Goal: Navigation & Orientation: Find specific page/section

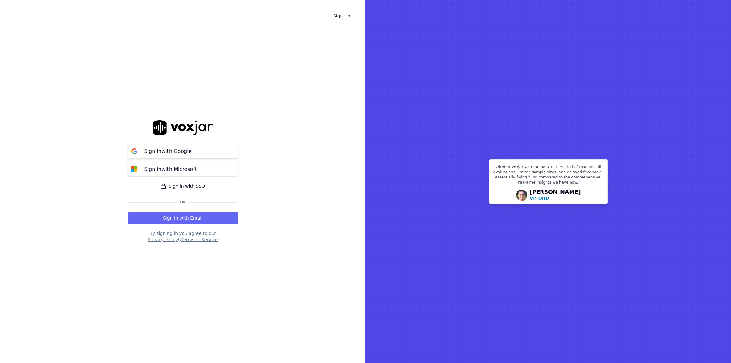
click at [221, 154] on button "Sign in with Google" at bounding box center [183, 151] width 111 height 14
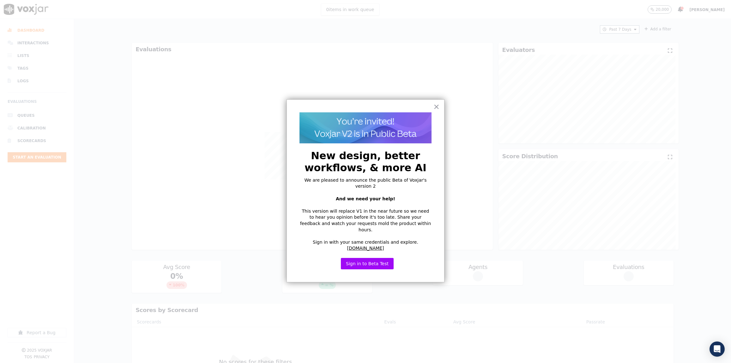
click at [444, 105] on div "× New design, better workflows, & more AI We are pleased to announce the public…" at bounding box center [366, 190] width 158 height 183
click at [438, 107] on button "×" at bounding box center [437, 106] width 6 height 10
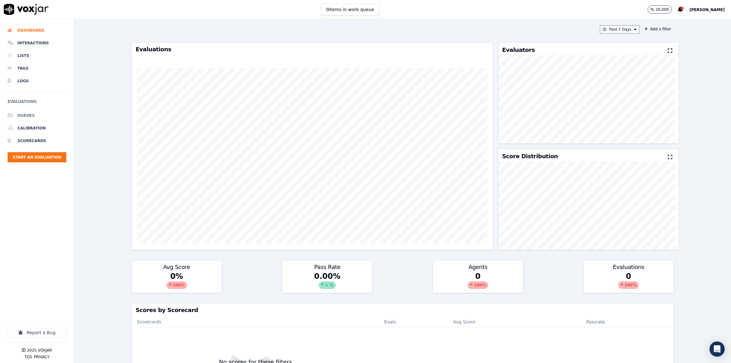
click at [30, 116] on li "Queues" at bounding box center [37, 115] width 59 height 13
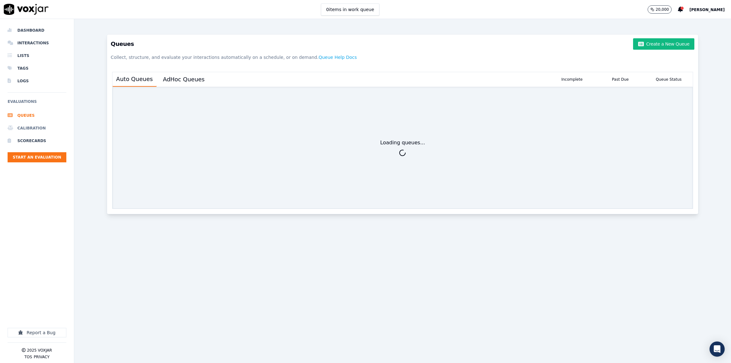
click at [36, 127] on li "Calibration" at bounding box center [37, 128] width 59 height 13
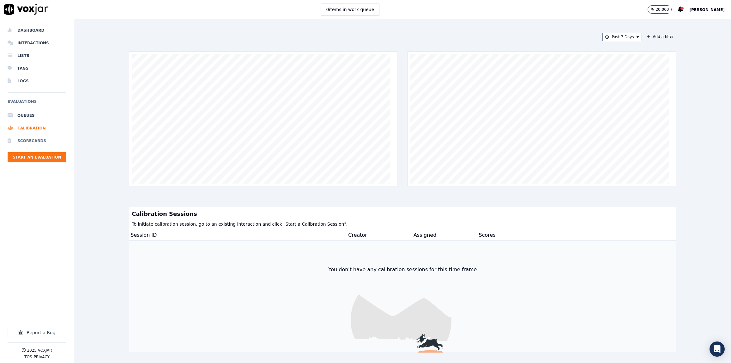
click at [42, 139] on li "Scorecards" at bounding box center [37, 140] width 59 height 13
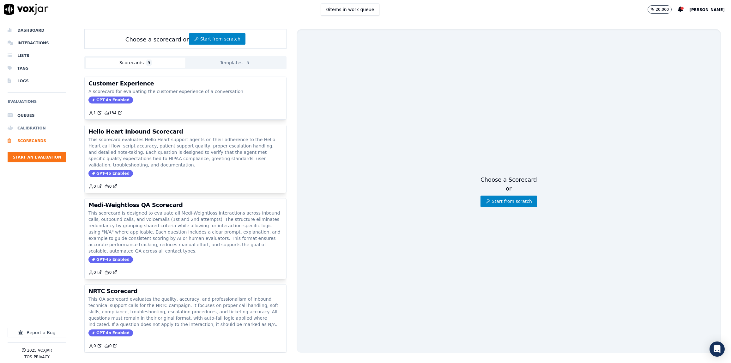
click at [34, 129] on li "Calibration" at bounding box center [37, 128] width 59 height 13
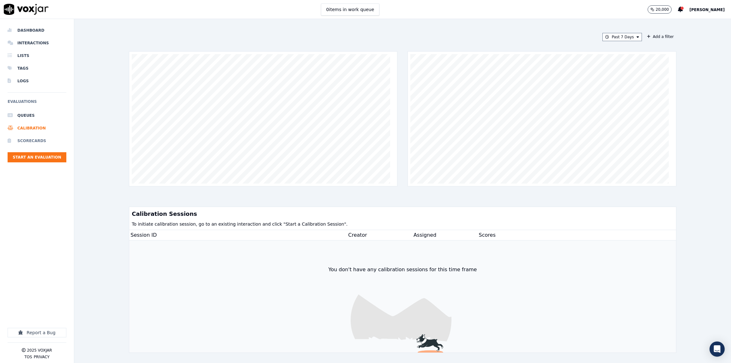
click at [34, 138] on li "Scorecards" at bounding box center [37, 140] width 59 height 13
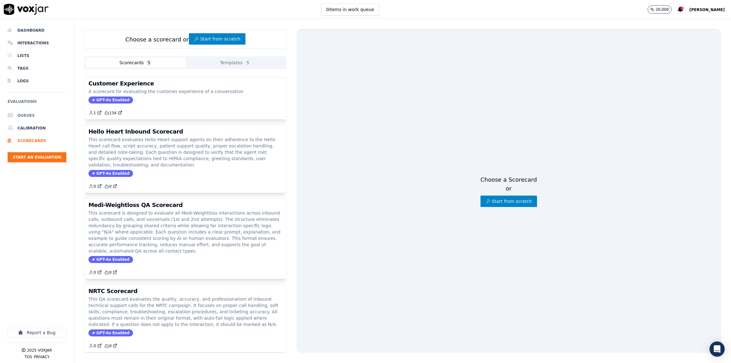
click at [33, 113] on li "Queues" at bounding box center [37, 115] width 59 height 13
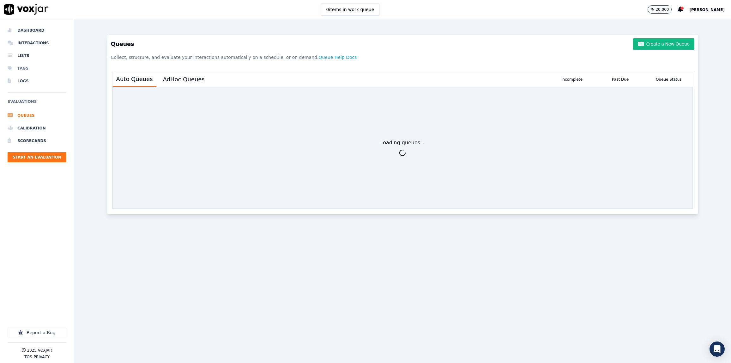
click at [26, 69] on li "Tags" at bounding box center [37, 68] width 59 height 13
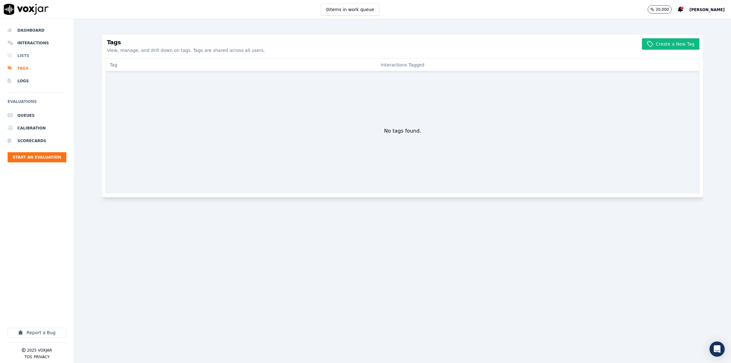
click at [27, 55] on li "Lists" at bounding box center [37, 55] width 59 height 13
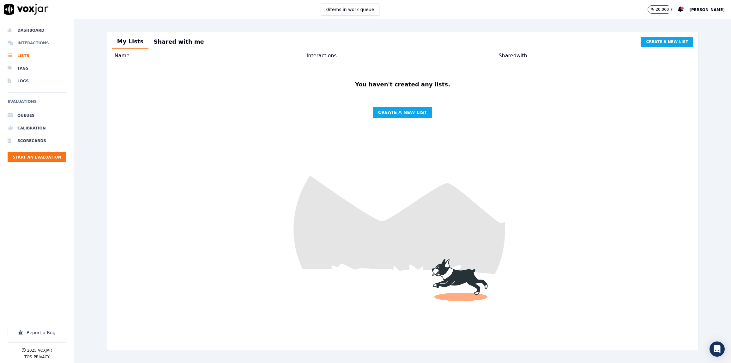
click at [28, 37] on li "Interactions" at bounding box center [37, 43] width 59 height 13
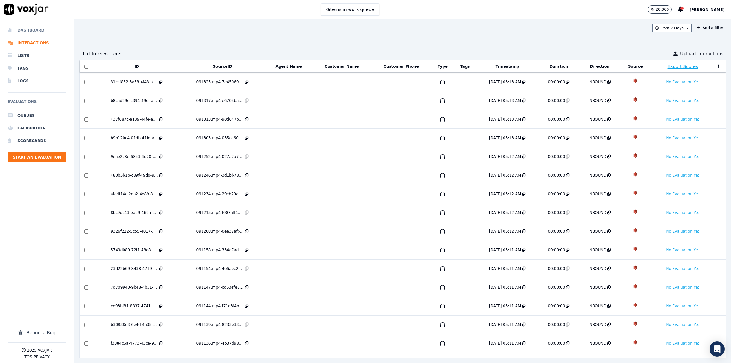
click at [31, 28] on li "Dashboard" at bounding box center [37, 30] width 59 height 13
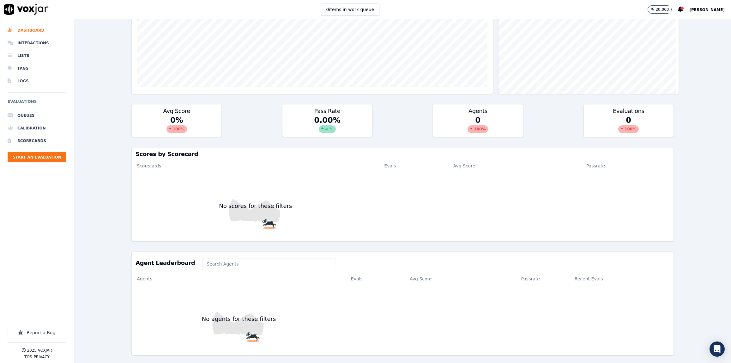
scroll to position [174, 0]
click at [39, 43] on li "Interactions" at bounding box center [37, 43] width 59 height 13
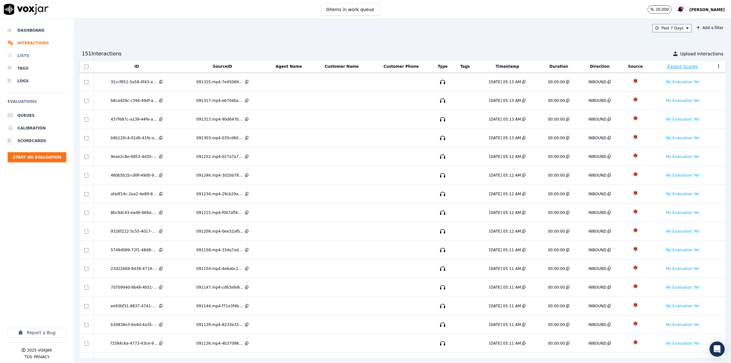
click at [26, 57] on li "Lists" at bounding box center [37, 55] width 59 height 13
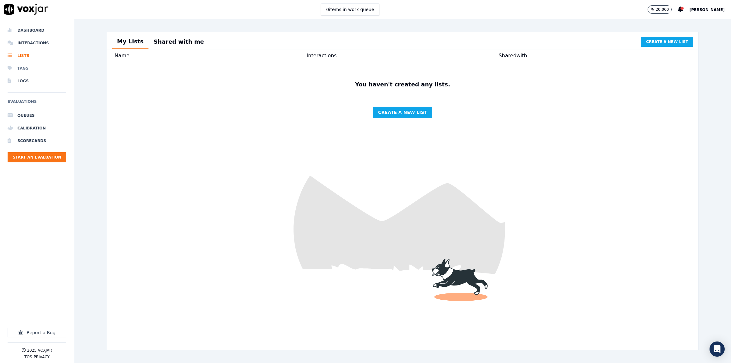
click at [25, 68] on li "Tags" at bounding box center [37, 68] width 59 height 13
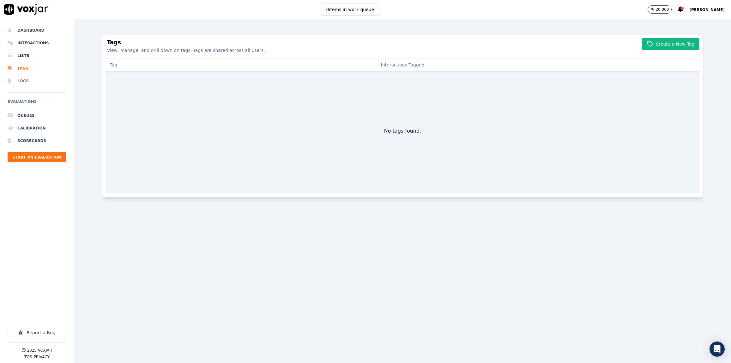
click at [27, 82] on li "Logs" at bounding box center [37, 81] width 59 height 13
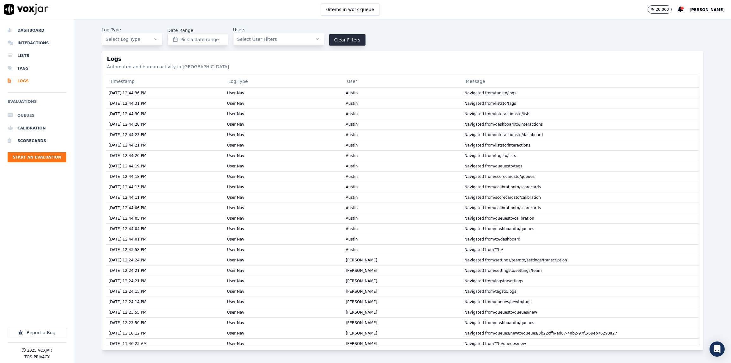
click at [29, 113] on li "Queues" at bounding box center [37, 115] width 59 height 13
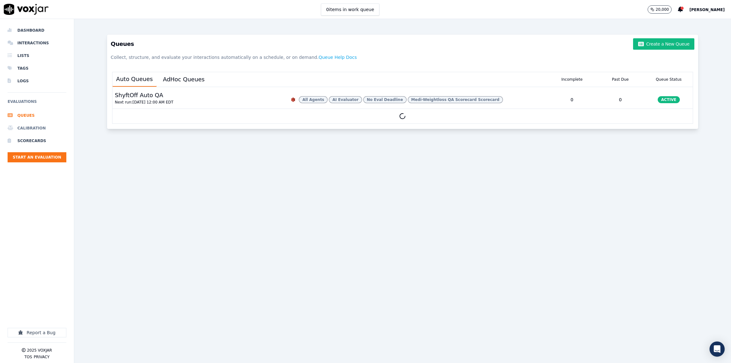
click at [35, 129] on li "Calibration" at bounding box center [37, 128] width 59 height 13
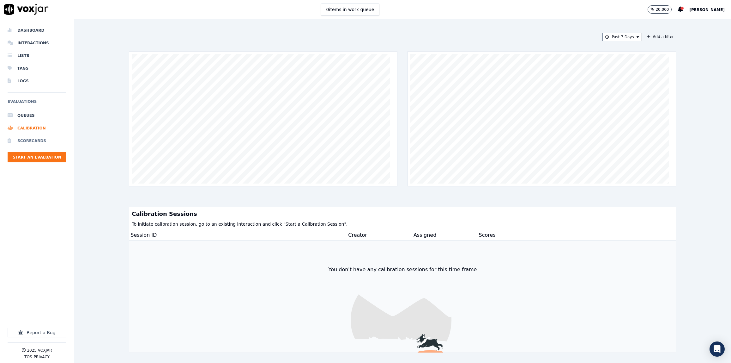
click at [36, 140] on li "Scorecards" at bounding box center [37, 140] width 59 height 13
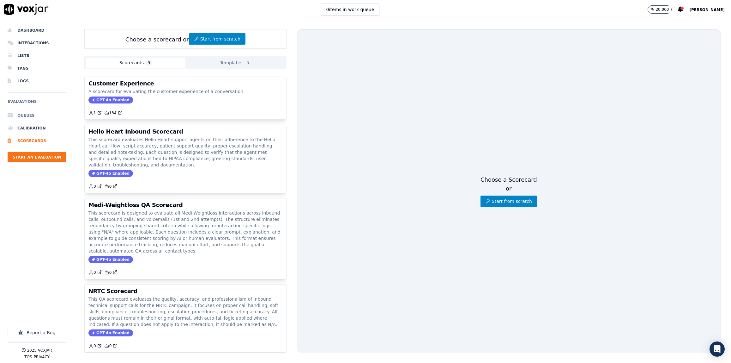
click at [29, 117] on li "Queues" at bounding box center [37, 115] width 59 height 13
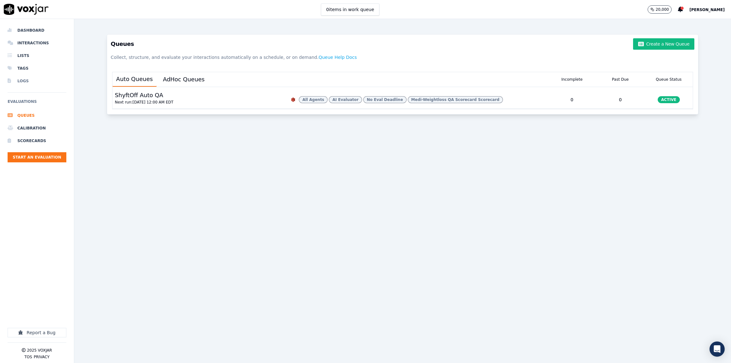
click at [25, 75] on li "Logs" at bounding box center [37, 81] width 59 height 13
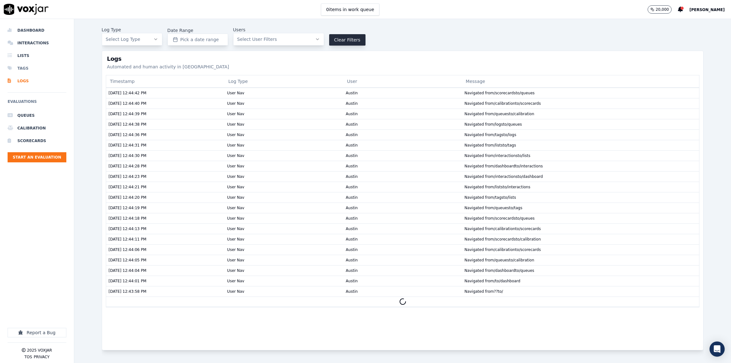
click at [21, 66] on li "Tags" at bounding box center [37, 68] width 59 height 13
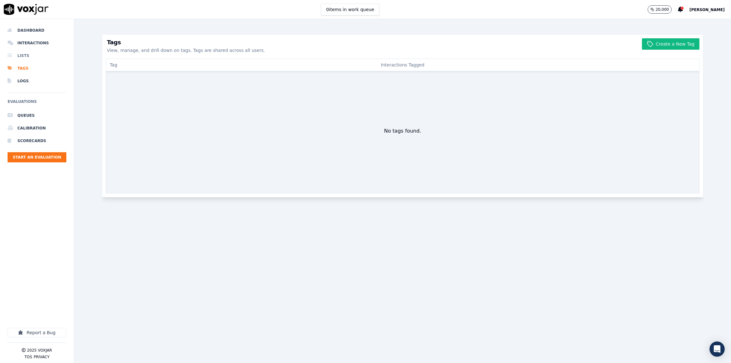
click at [21, 55] on li "Lists" at bounding box center [37, 55] width 59 height 13
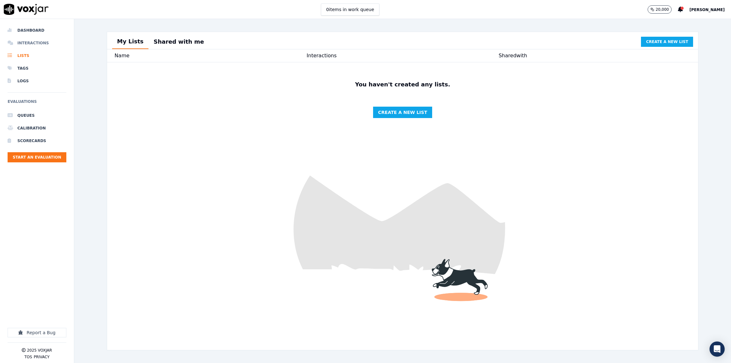
click at [32, 42] on li "Interactions" at bounding box center [37, 43] width 59 height 13
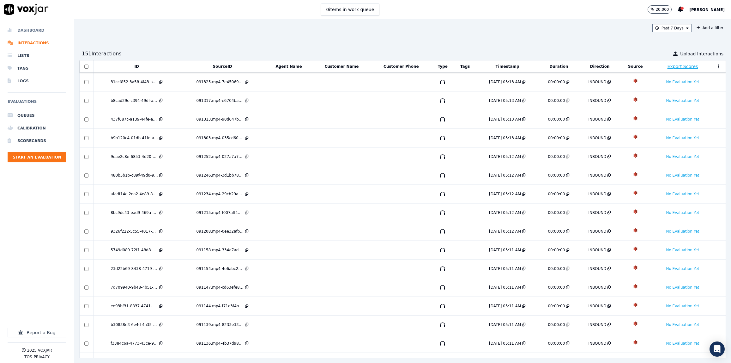
click at [33, 31] on li "Dashboard" at bounding box center [37, 30] width 59 height 13
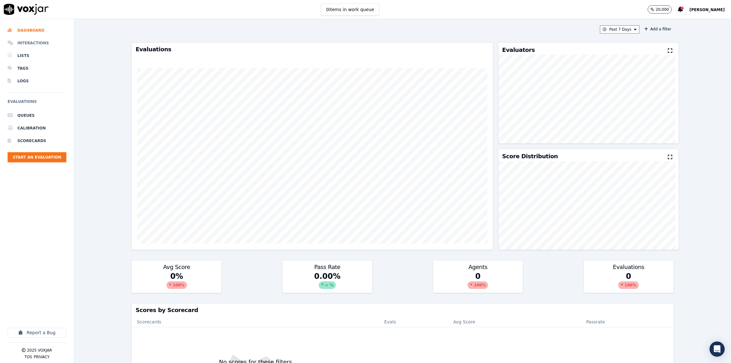
click at [40, 44] on li "Interactions" at bounding box center [37, 43] width 59 height 13
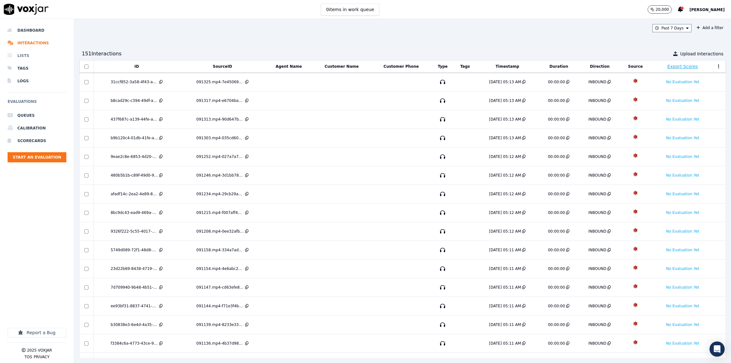
click at [39, 55] on li "Lists" at bounding box center [37, 55] width 59 height 13
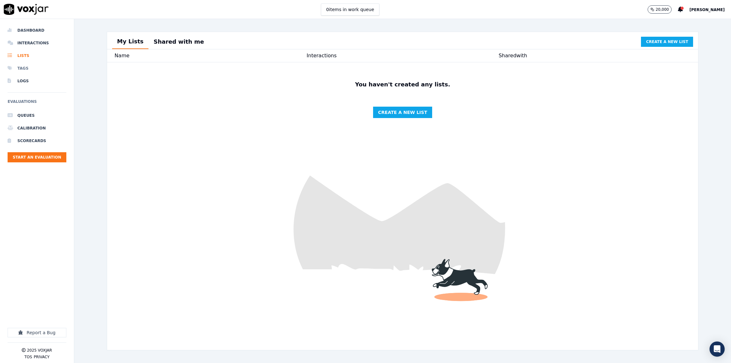
click at [36, 66] on li "Tags" at bounding box center [37, 68] width 59 height 13
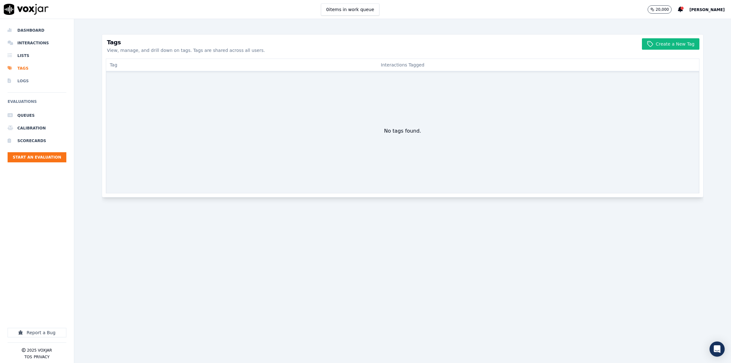
click at [34, 78] on li "Logs" at bounding box center [37, 81] width 59 height 13
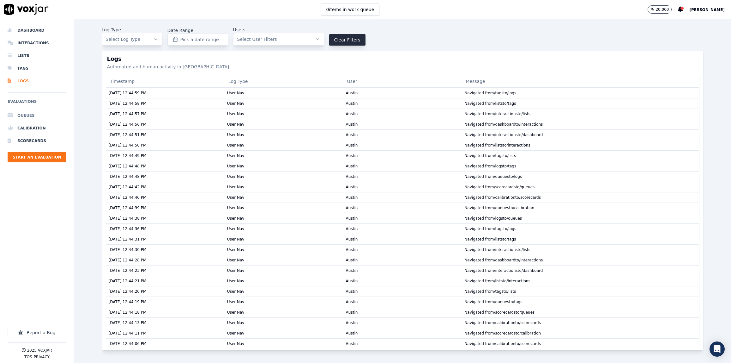
click at [28, 113] on li "Queues" at bounding box center [37, 115] width 59 height 13
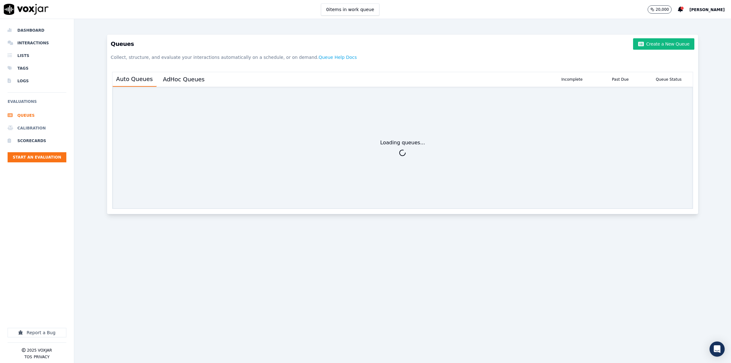
click at [31, 127] on li "Calibration" at bounding box center [37, 128] width 59 height 13
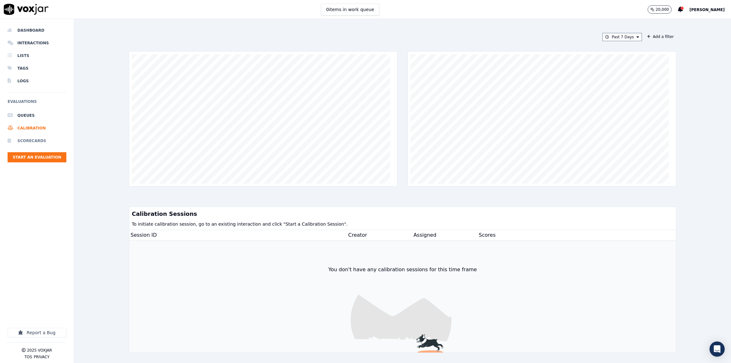
click at [34, 141] on li "Scorecards" at bounding box center [37, 140] width 59 height 13
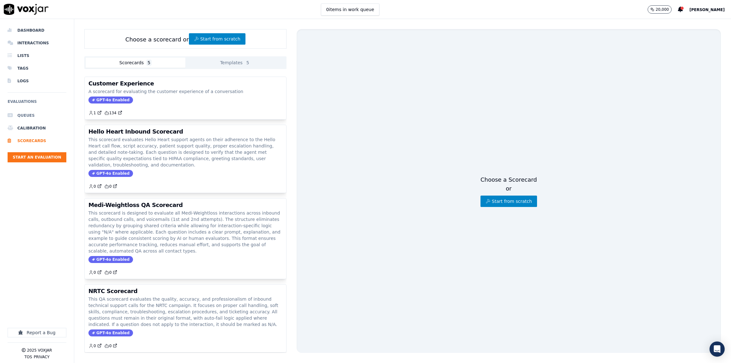
click at [32, 112] on li "Queues" at bounding box center [37, 115] width 59 height 13
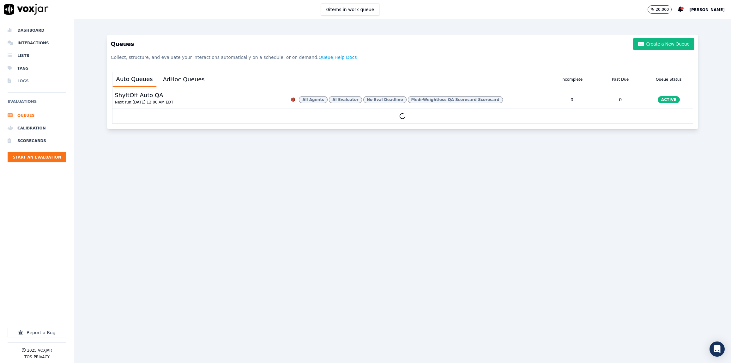
click at [27, 80] on li "Logs" at bounding box center [37, 81] width 59 height 13
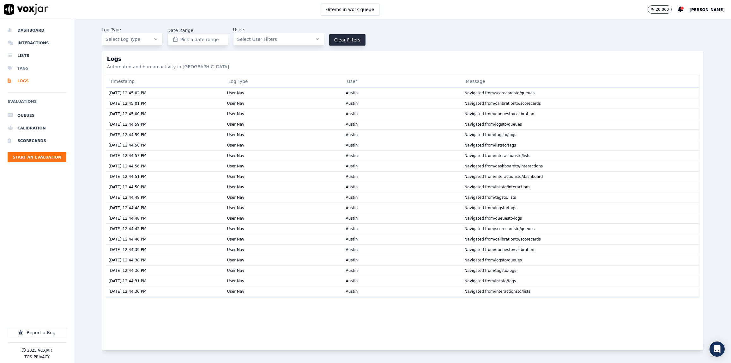
click at [27, 64] on li "Tags" at bounding box center [37, 68] width 59 height 13
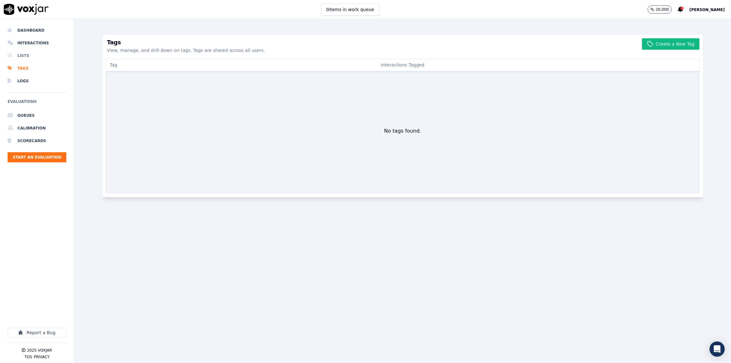
click at [28, 55] on li "Lists" at bounding box center [37, 55] width 59 height 13
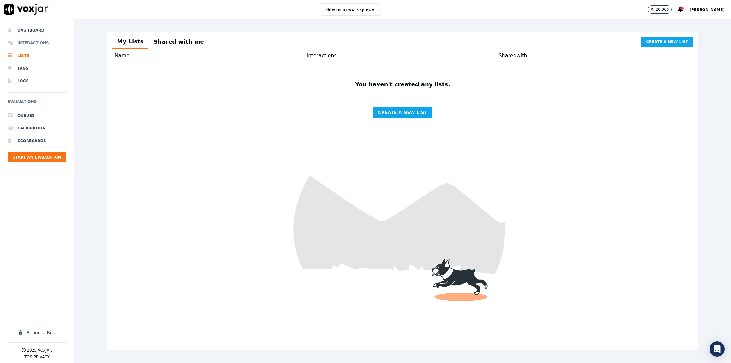
click at [35, 41] on li "Interactions" at bounding box center [37, 43] width 59 height 13
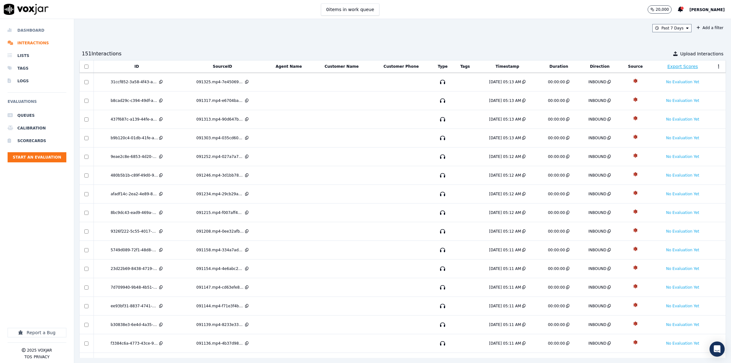
click at [34, 29] on li "Dashboard" at bounding box center [37, 30] width 59 height 13
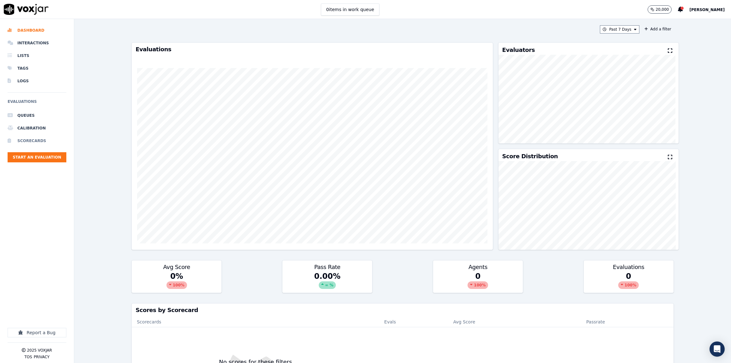
click at [34, 138] on li "Scorecards" at bounding box center [37, 140] width 59 height 13
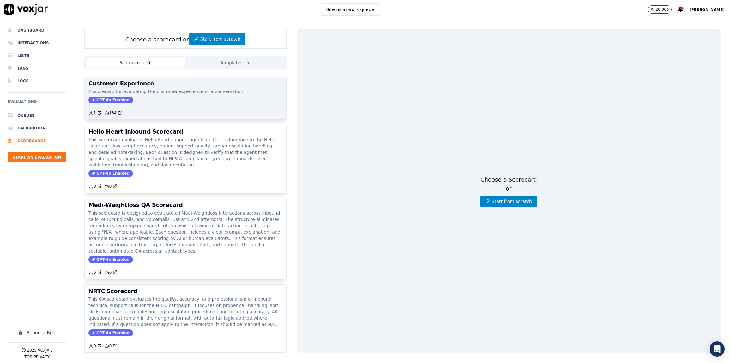
click at [160, 109] on div "1 134" at bounding box center [186, 110] width 194 height 10
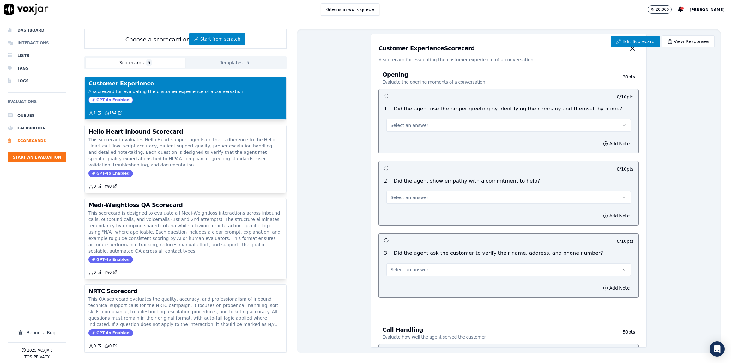
click at [22, 46] on li "Interactions" at bounding box center [37, 43] width 59 height 13
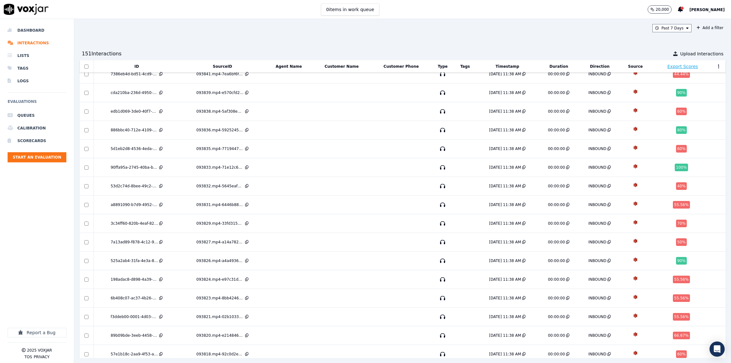
scroll to position [830, 0]
click at [43, 30] on li "Dashboard" at bounding box center [37, 30] width 59 height 13
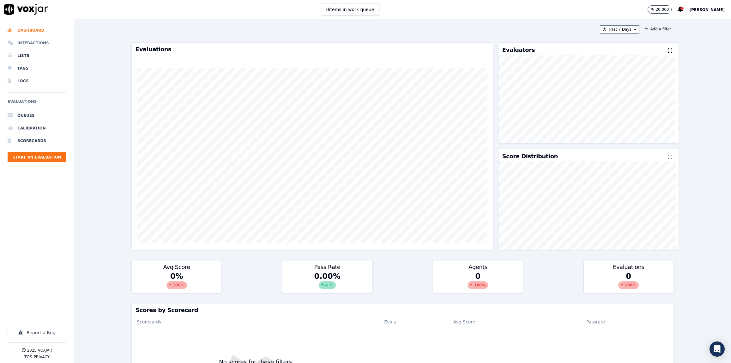
click at [37, 40] on li "Interactions" at bounding box center [37, 43] width 59 height 13
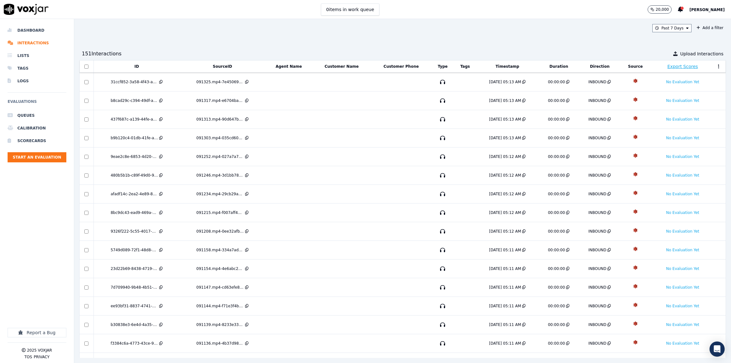
click at [712, 9] on span "[PERSON_NAME]" at bounding box center [707, 10] width 35 height 4
click at [705, 22] on div "Settings" at bounding box center [694, 21] width 68 height 10
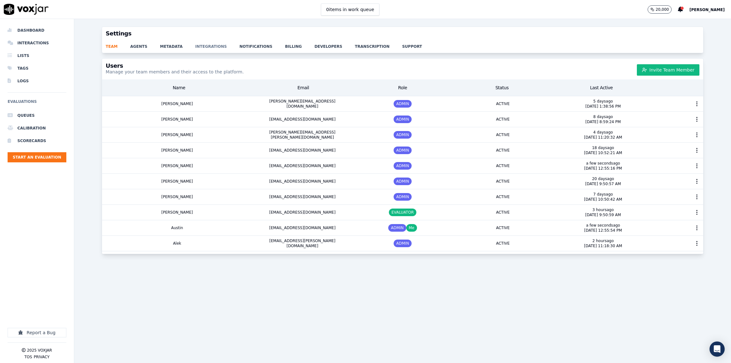
click at [203, 44] on link "integrations" at bounding box center [217, 44] width 44 height 9
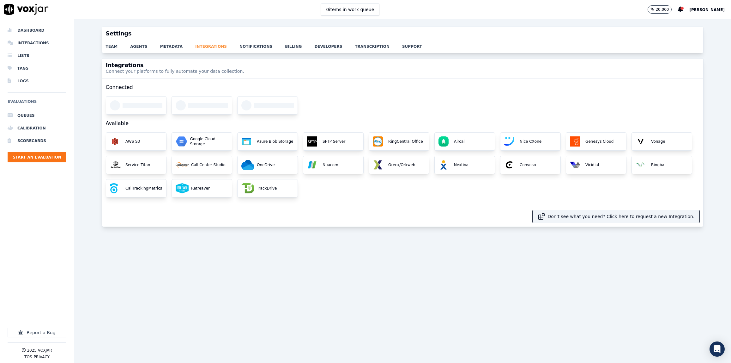
click at [230, 48] on link "integrations" at bounding box center [217, 44] width 44 height 9
click at [240, 48] on link "notifications" at bounding box center [263, 44] width 46 height 9
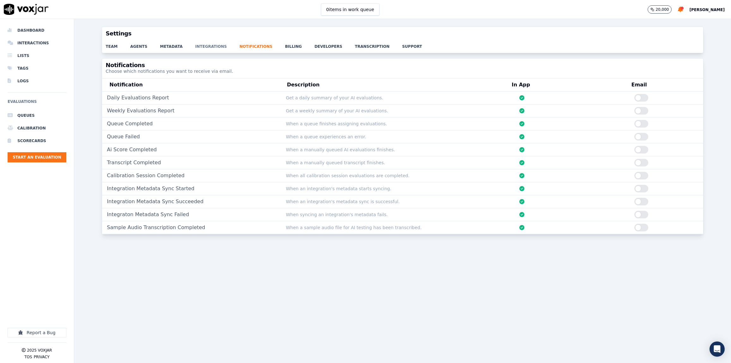
click at [217, 48] on link "integrations" at bounding box center [217, 44] width 44 height 9
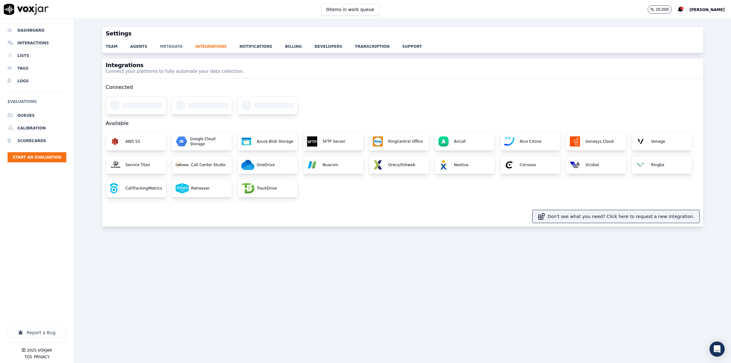
click at [187, 46] on link "metadata" at bounding box center [177, 44] width 35 height 9
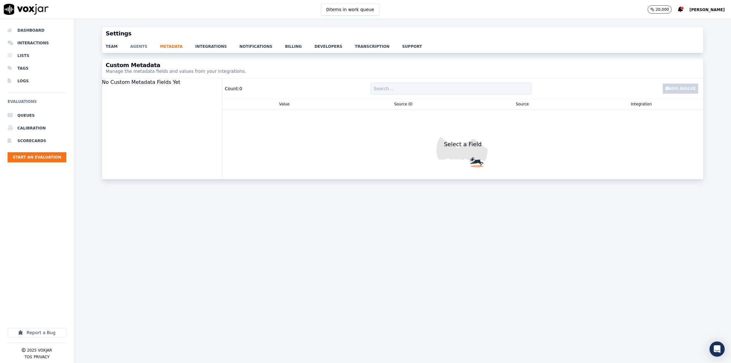
click at [134, 47] on link "agents" at bounding box center [145, 44] width 30 height 9
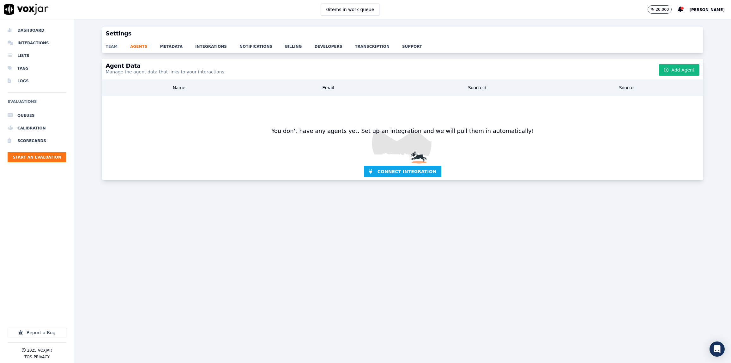
click at [116, 47] on link "team" at bounding box center [118, 44] width 25 height 9
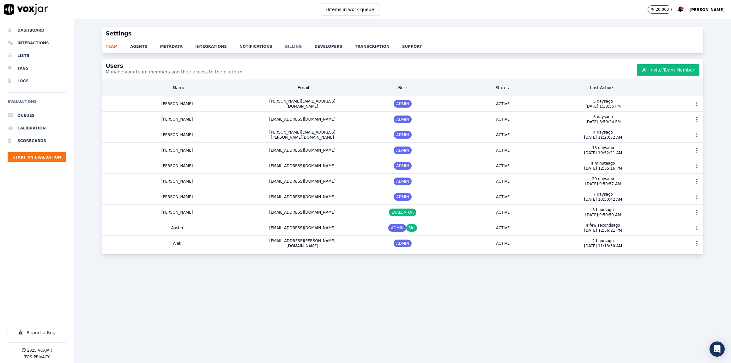
click at [285, 46] on link "billing" at bounding box center [299, 44] width 29 height 9
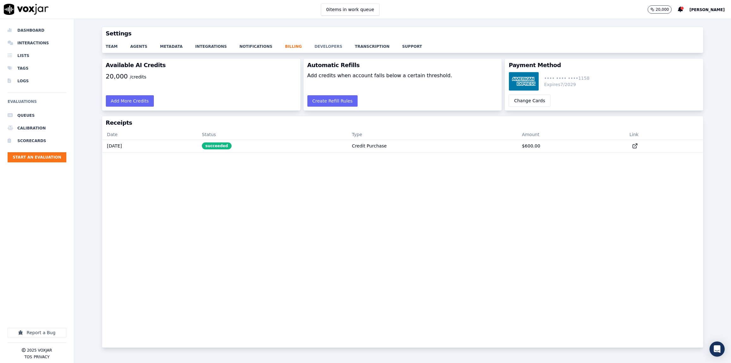
click at [318, 47] on link "developers" at bounding box center [334, 44] width 40 height 9
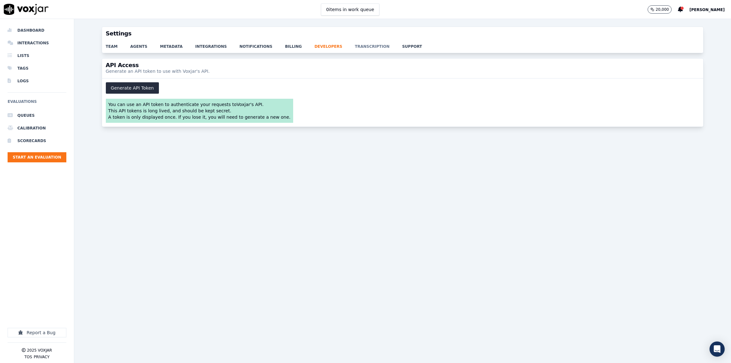
click at [355, 48] on link "transcription" at bounding box center [378, 44] width 47 height 9
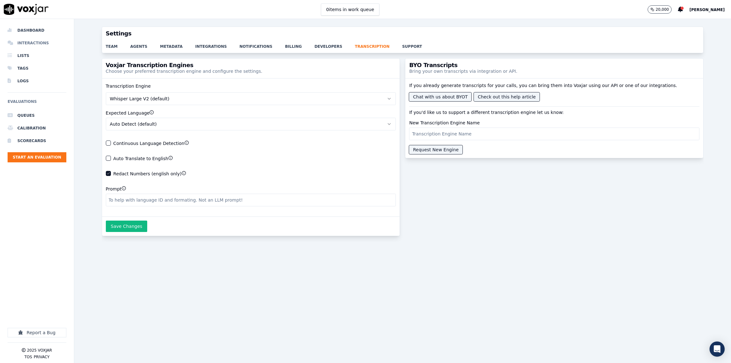
click at [40, 43] on li "Interactions" at bounding box center [37, 43] width 59 height 13
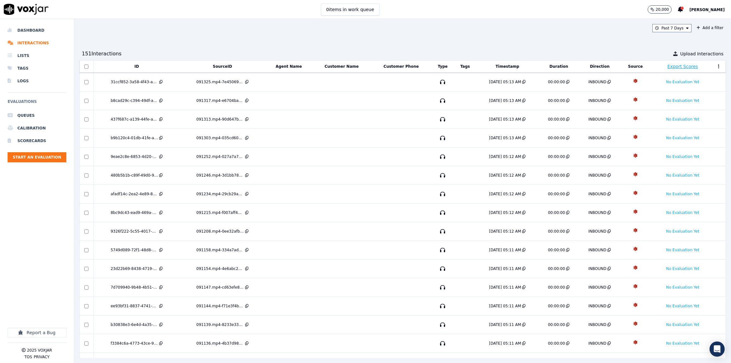
click at [651, 67] on div "Export Scores" at bounding box center [683, 66] width 64 height 11
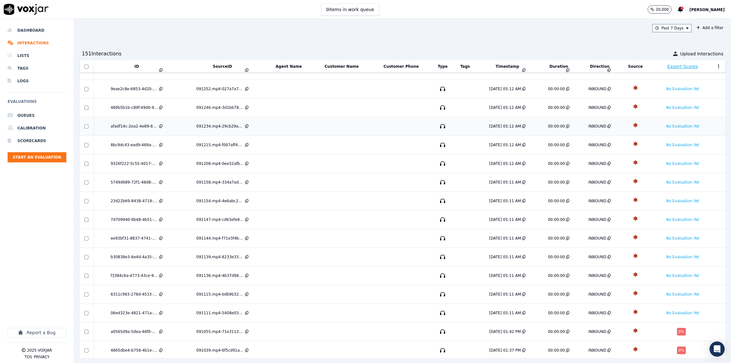
scroll to position [96, 0]
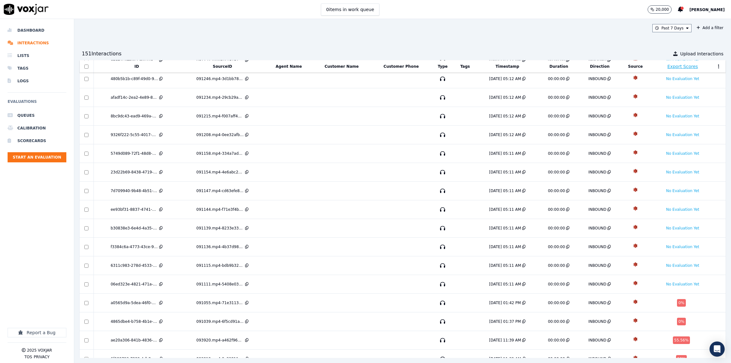
click at [683, 68] on div "Export Scores" at bounding box center [683, 66] width 64 height 11
click at [716, 65] on button at bounding box center [719, 66] width 6 height 9
click at [693, 64] on div "Export Scores" at bounding box center [683, 66] width 64 height 11
click at [694, 28] on button "Add a filter" at bounding box center [710, 28] width 32 height 8
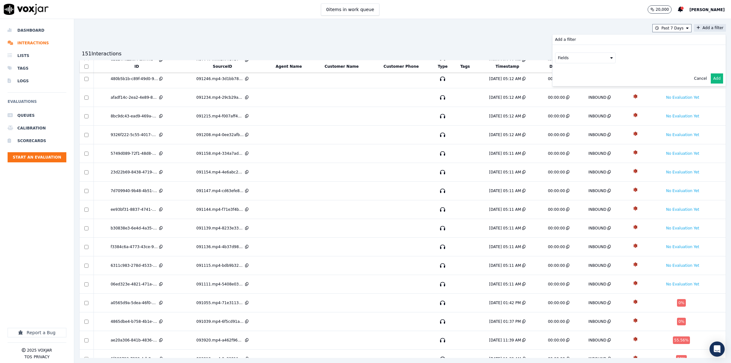
click at [575, 54] on button "Fields" at bounding box center [585, 57] width 61 height 11
click at [566, 104] on div "scores" at bounding box center [572, 106] width 12 height 5
click at [599, 70] on button "Fields" at bounding box center [593, 71] width 61 height 11
click at [644, 68] on div "scores Fields createdAt byAi llm pass points score scorecard" at bounding box center [639, 64] width 173 height 39
